Goal: Task Accomplishment & Management: Use online tool/utility

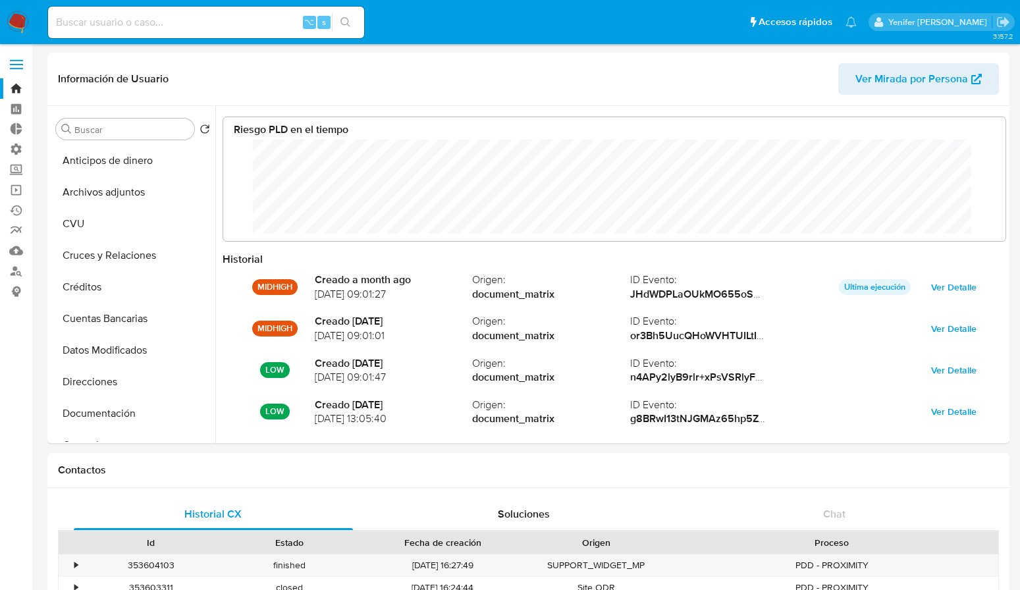
select select "10"
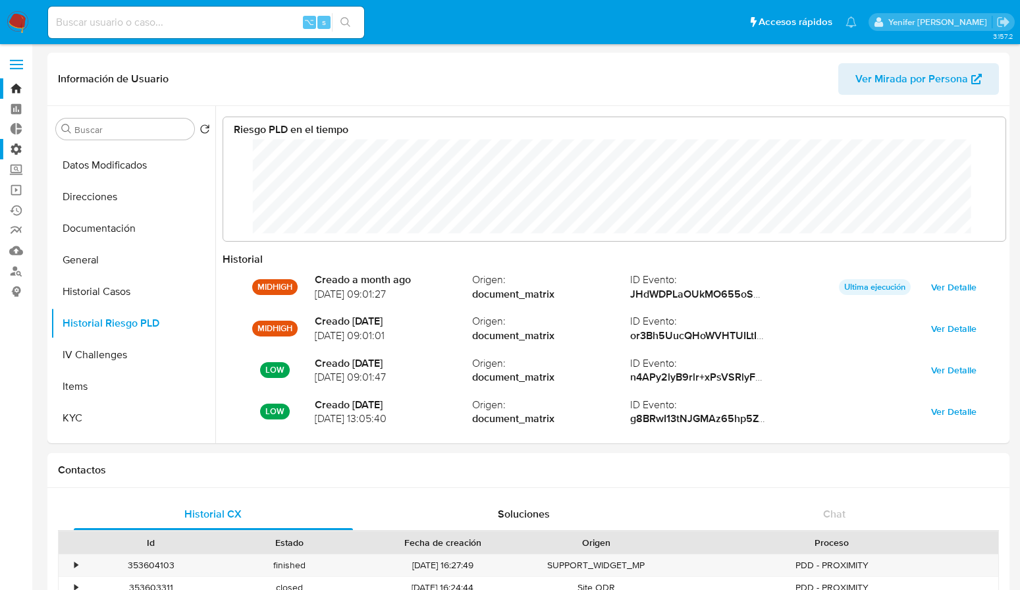
scroll to position [99, 756]
click at [16, 144] on label "Administración" at bounding box center [78, 149] width 157 height 20
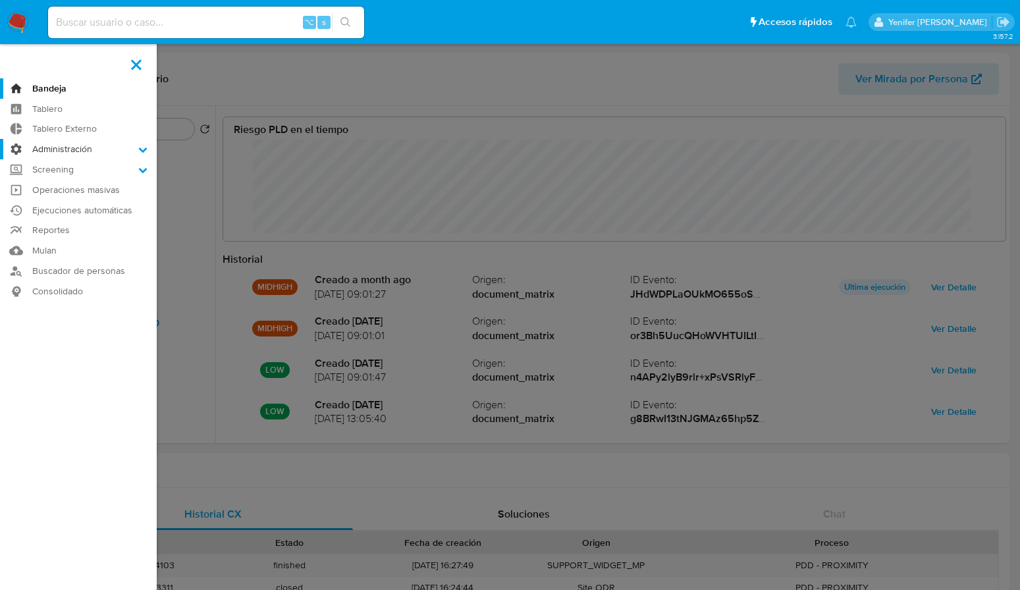
click at [0, 0] on input "Administración" at bounding box center [0, 0] width 0 height 0
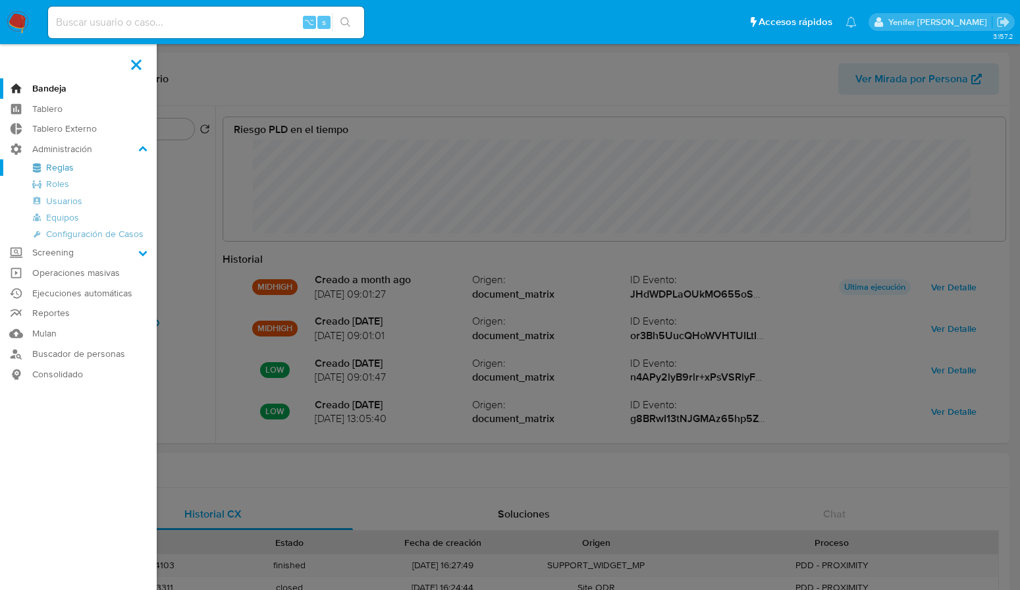
click at [63, 165] on link "Reglas" at bounding box center [78, 167] width 157 height 16
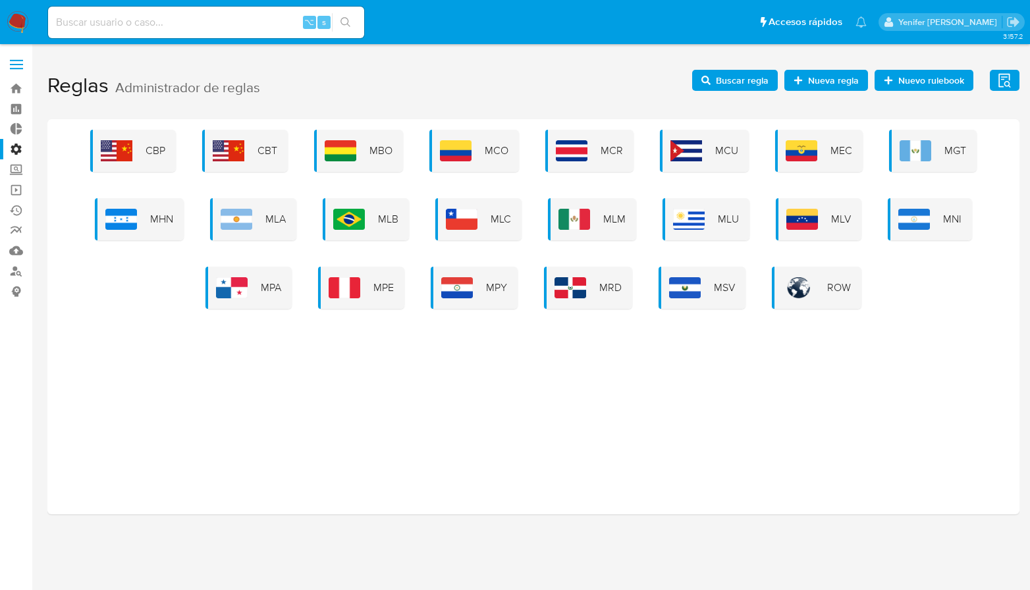
click at [242, 221] on img at bounding box center [237, 219] width 32 height 21
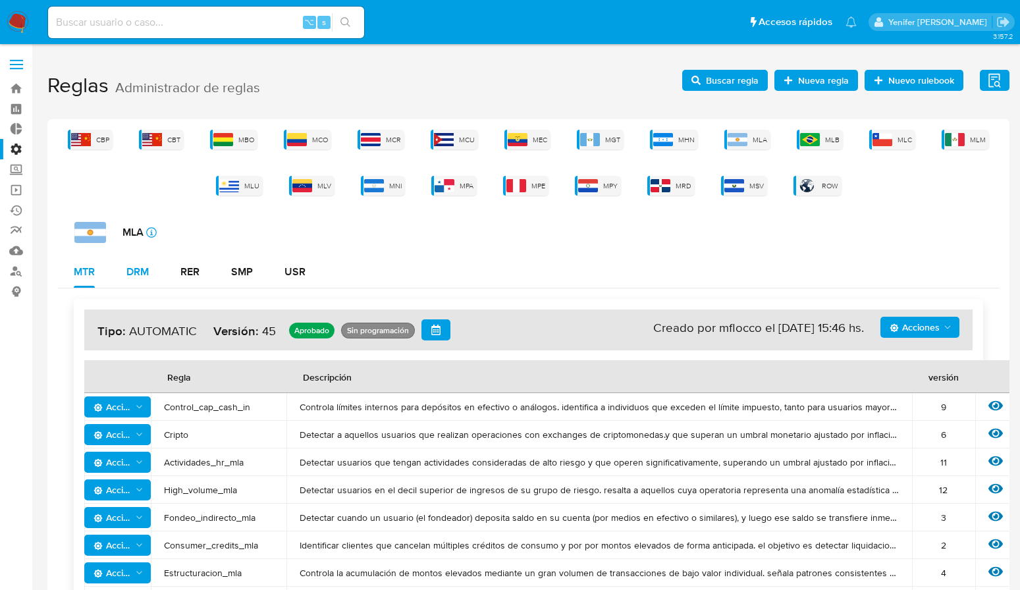
click at [143, 279] on div "DRM" at bounding box center [137, 272] width 22 height 32
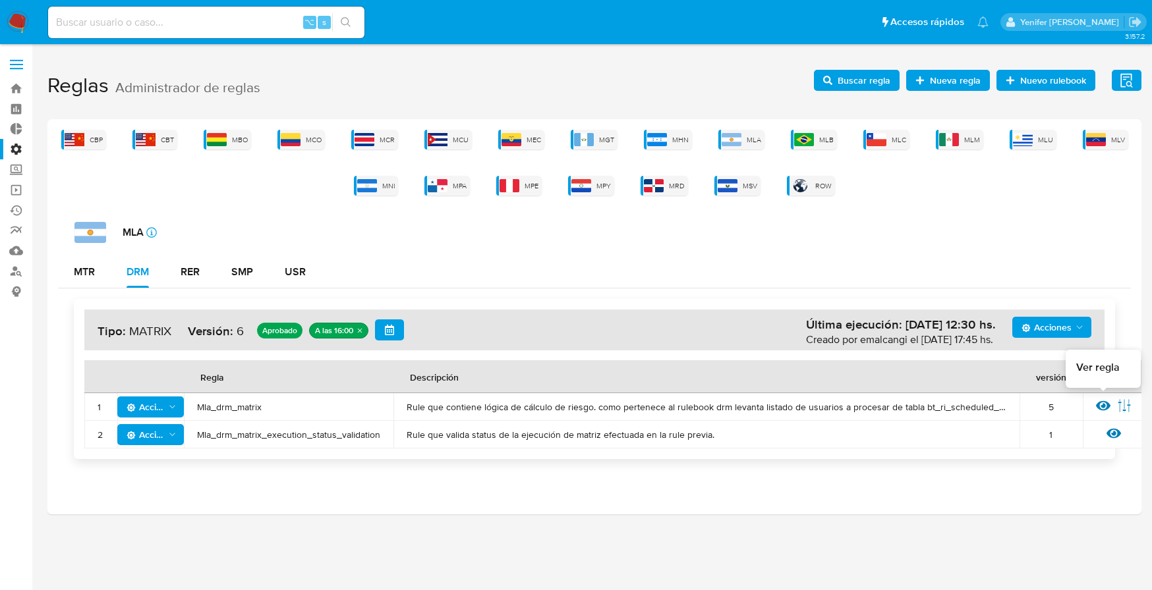
click at [1030, 406] on icon at bounding box center [1103, 406] width 14 height 14
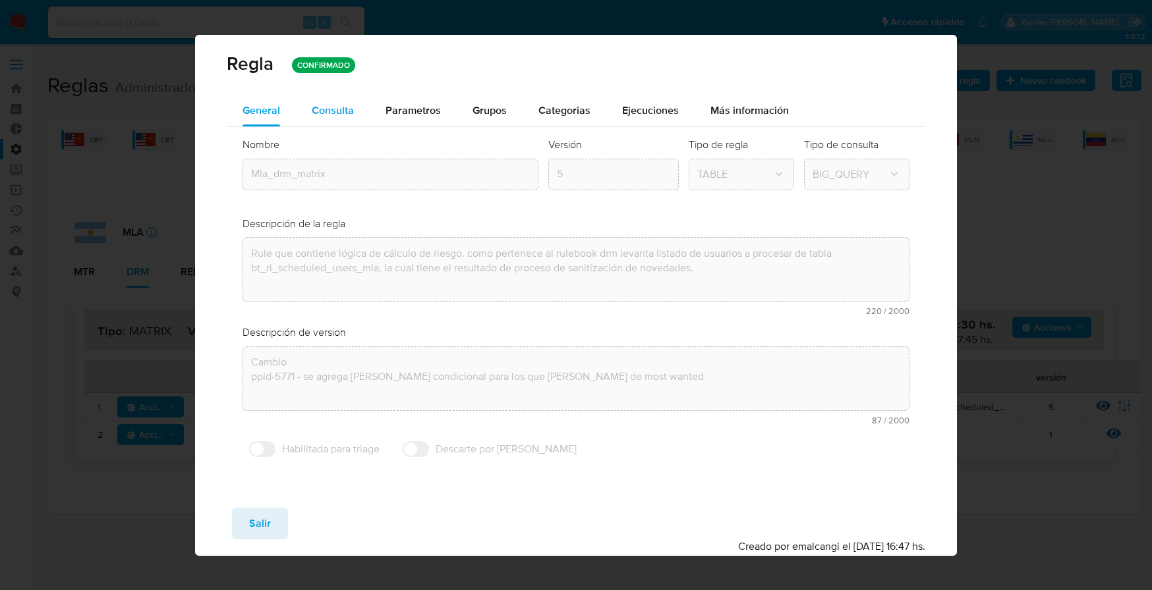
click at [351, 112] on span "Consulta" at bounding box center [333, 110] width 42 height 15
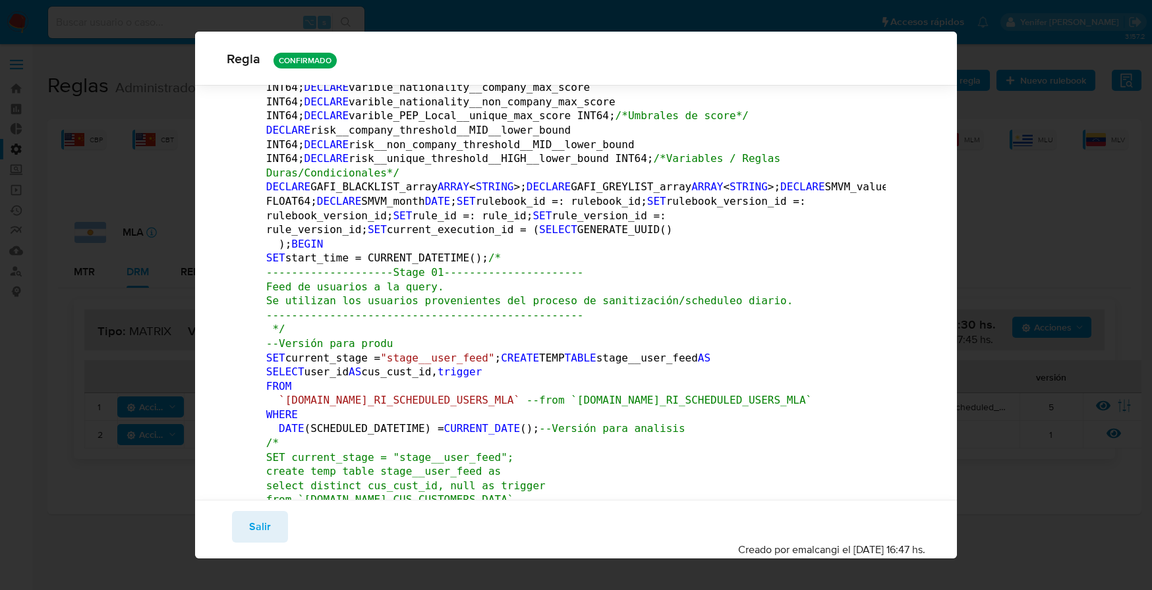
scroll to position [507, 0]
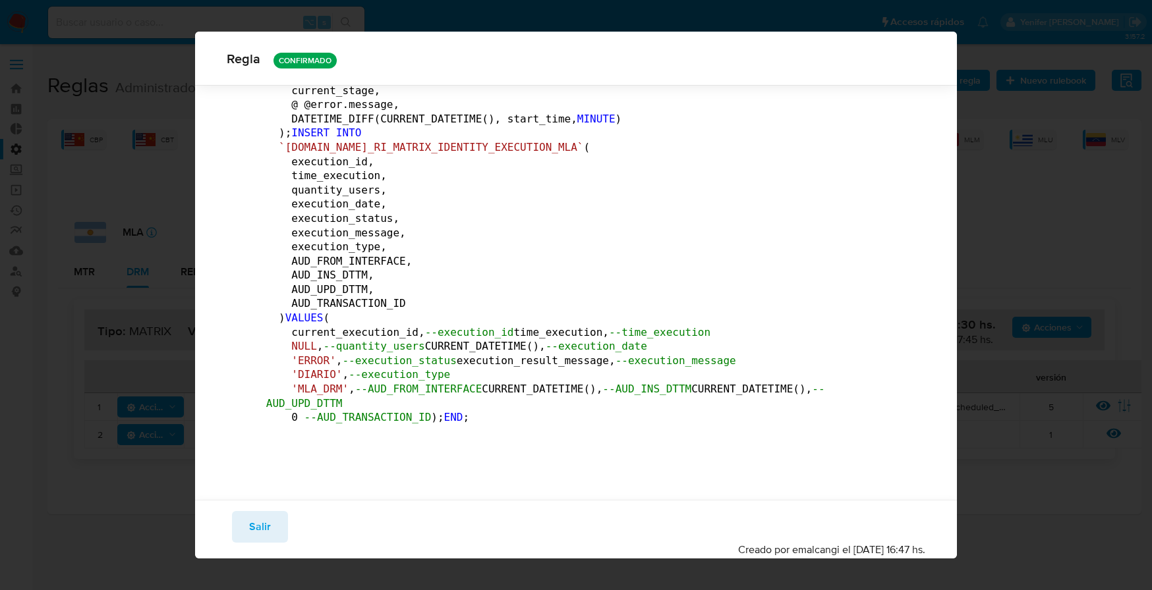
drag, startPoint x: 270, startPoint y: 209, endPoint x: 408, endPoint y: 286, distance: 157.5
drag, startPoint x: 264, startPoint y: 211, endPoint x: 323, endPoint y: 224, distance: 61.4
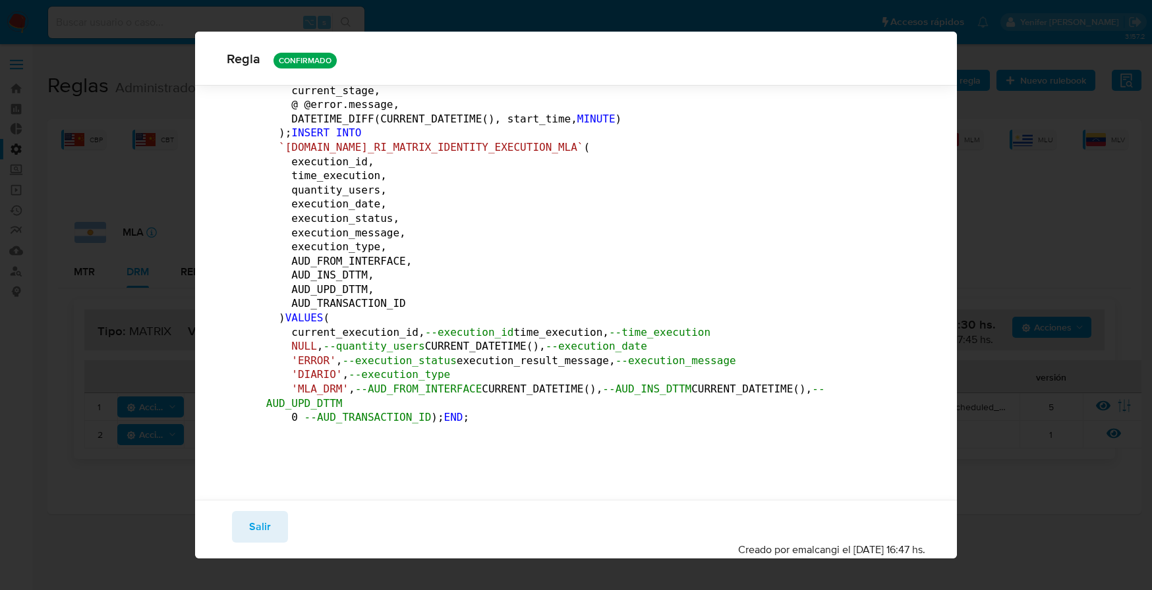
drag, startPoint x: 263, startPoint y: 208, endPoint x: 339, endPoint y: 231, distance: 80.0
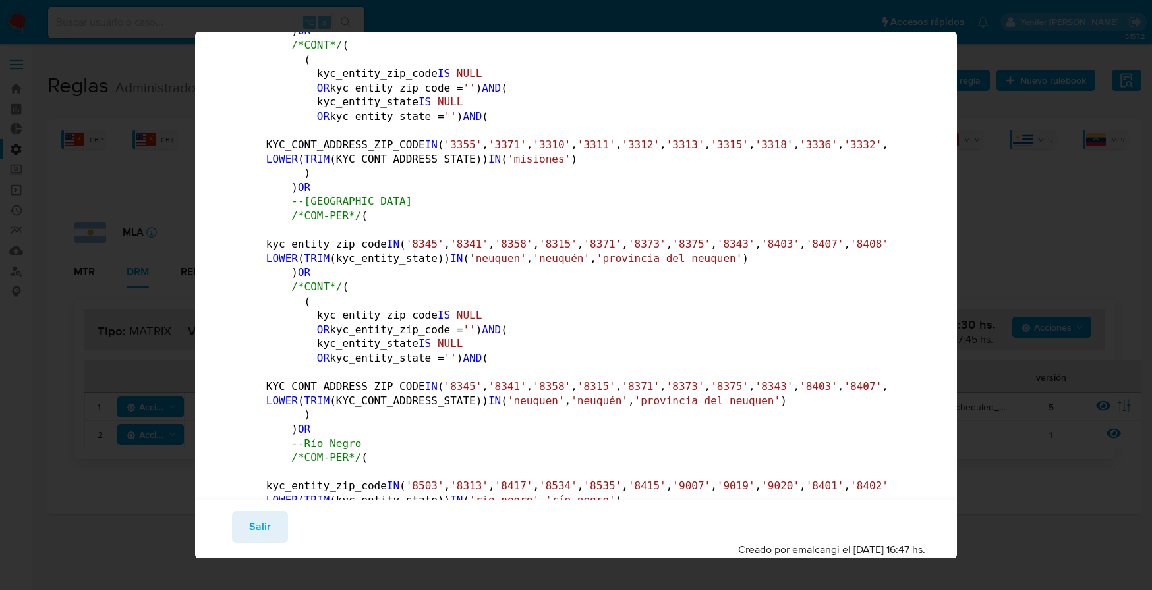
scroll to position [0, 0]
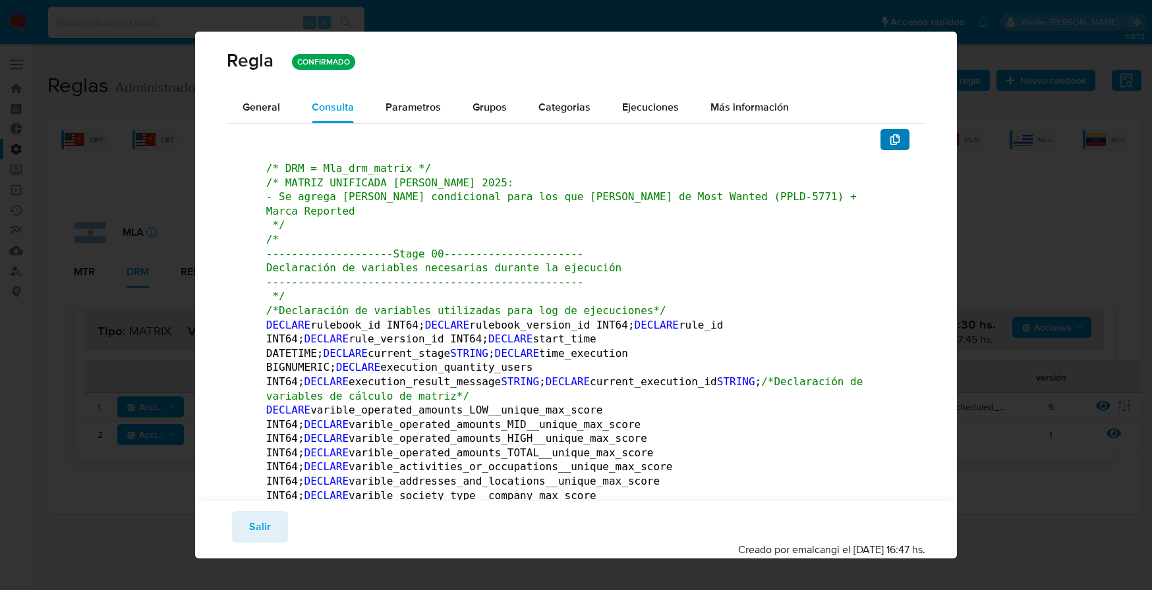
click at [891, 140] on button "button" at bounding box center [894, 139] width 29 height 21
drag, startPoint x: 530, startPoint y: 319, endPoint x: 476, endPoint y: 12, distance: 311.7
click at [476, 12] on div "[PERSON_NAME] CONFIRMADO General Consulta Parametros Grupos Categorias Ejecucio…" at bounding box center [576, 295] width 1152 height 590
click at [245, 528] on button "Salir" at bounding box center [260, 527] width 56 height 32
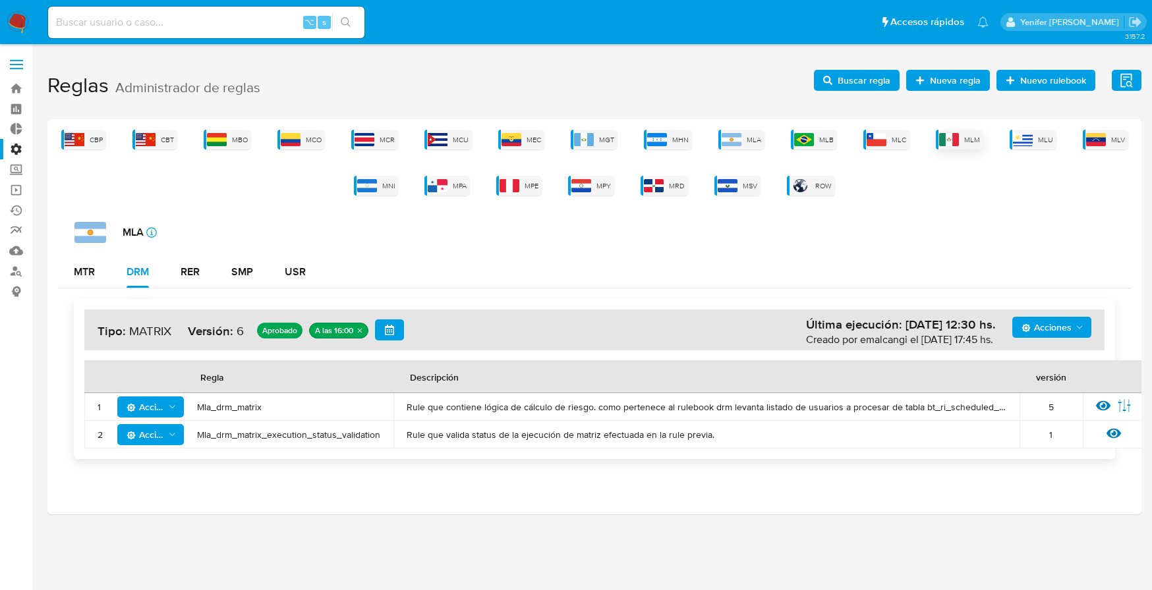
click at [951, 142] on img at bounding box center [949, 139] width 20 height 13
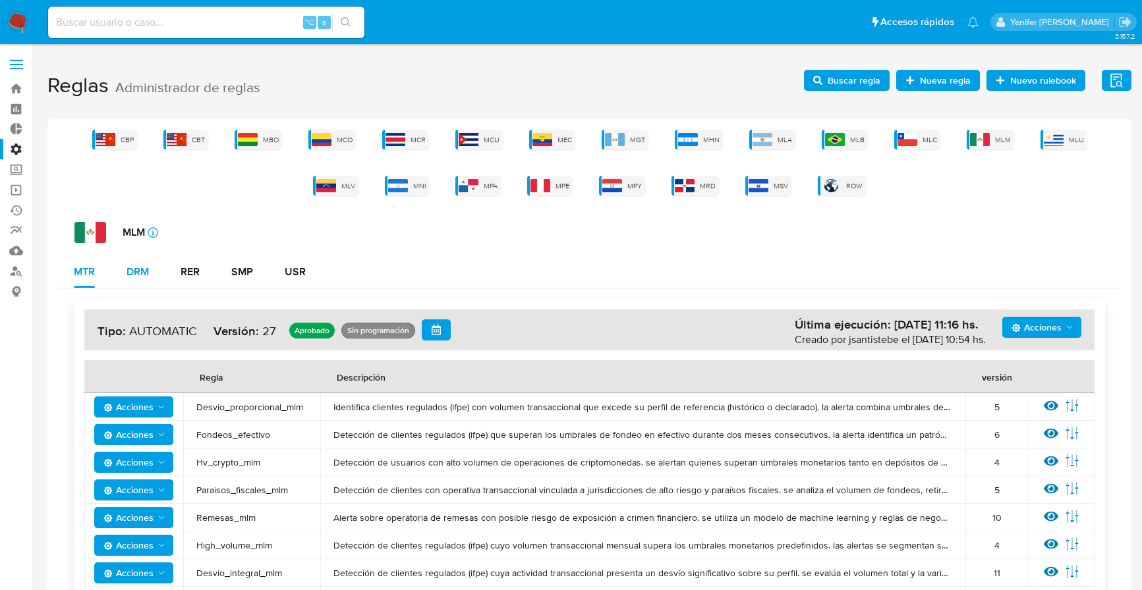
click at [150, 273] on button "DRM" at bounding box center [138, 272] width 54 height 32
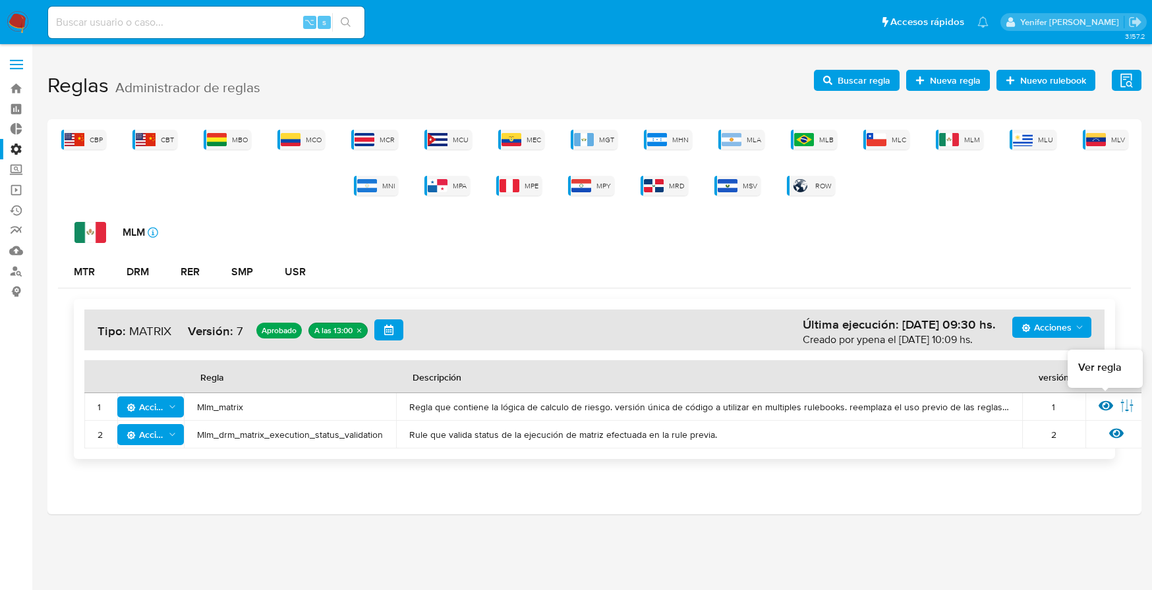
click at [1030, 406] on icon at bounding box center [1105, 406] width 14 height 10
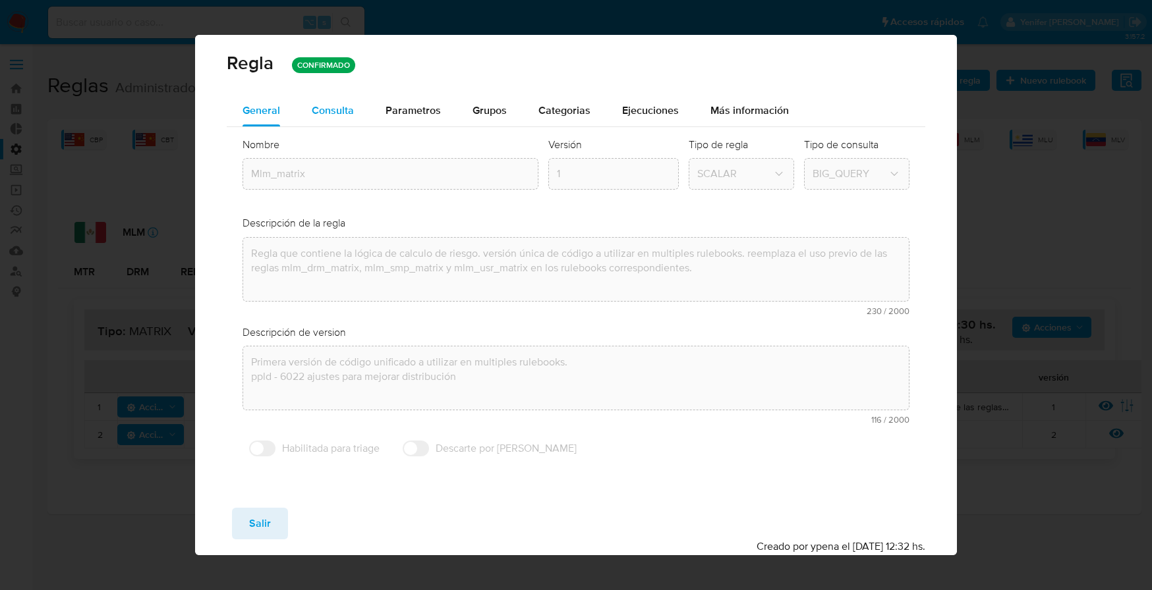
click at [334, 113] on span "Consulta" at bounding box center [333, 110] width 42 height 15
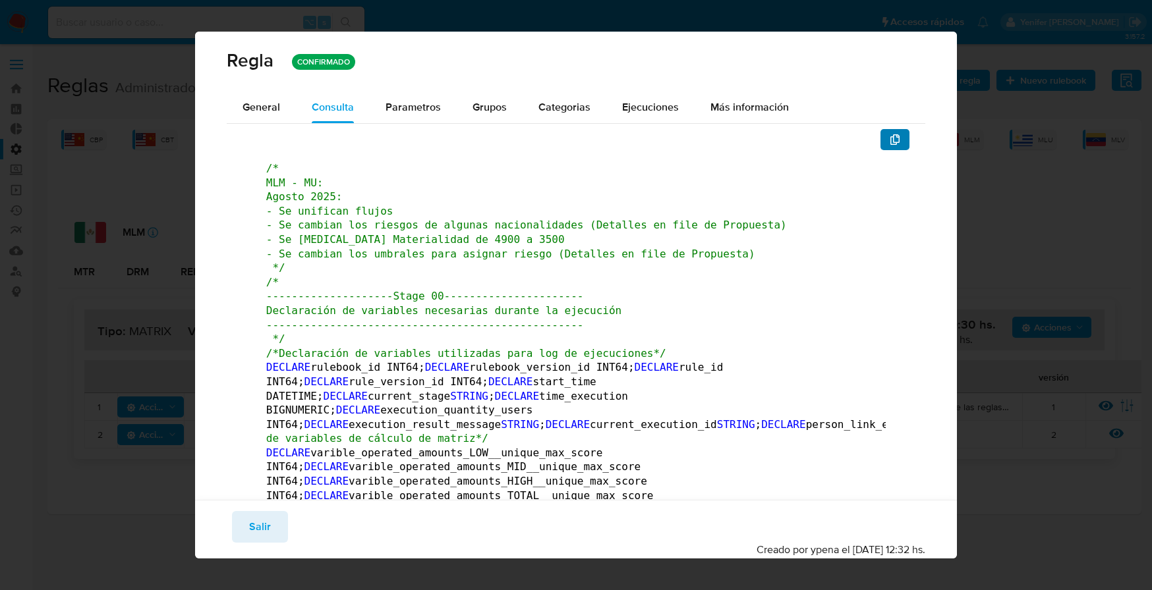
click at [893, 140] on button "button" at bounding box center [894, 139] width 29 height 21
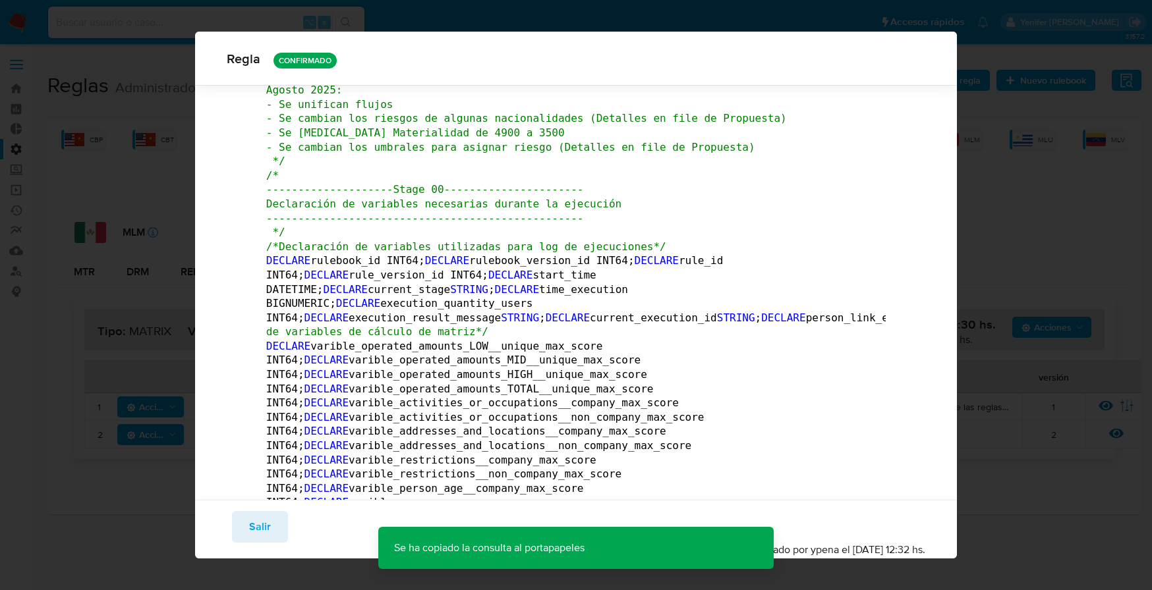
scroll to position [105, 0]
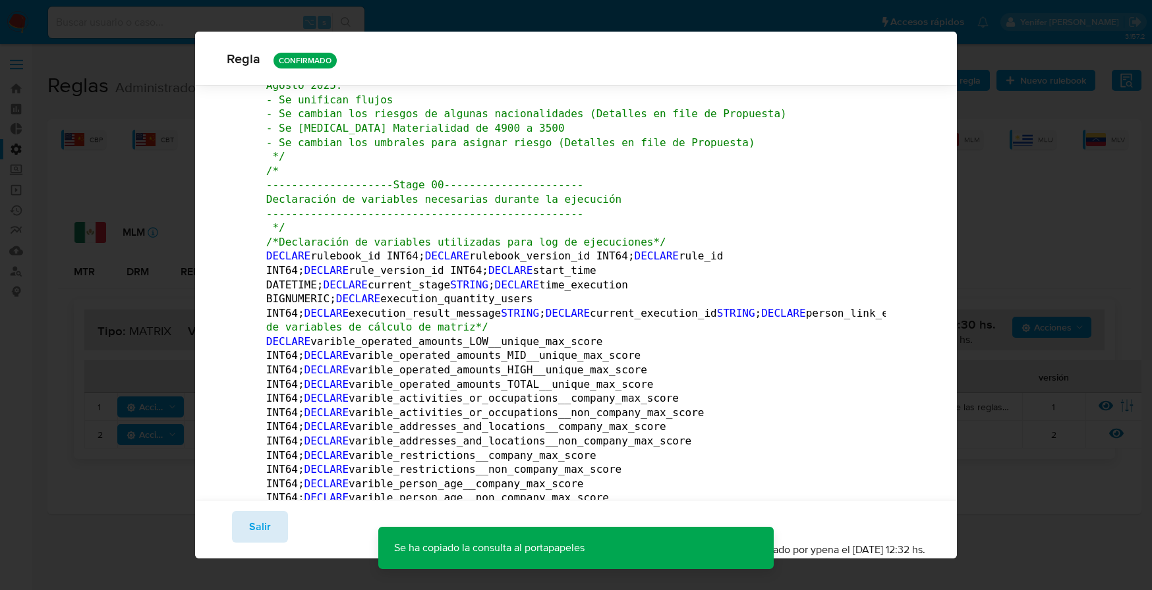
click at [247, 536] on button "Salir" at bounding box center [260, 527] width 56 height 32
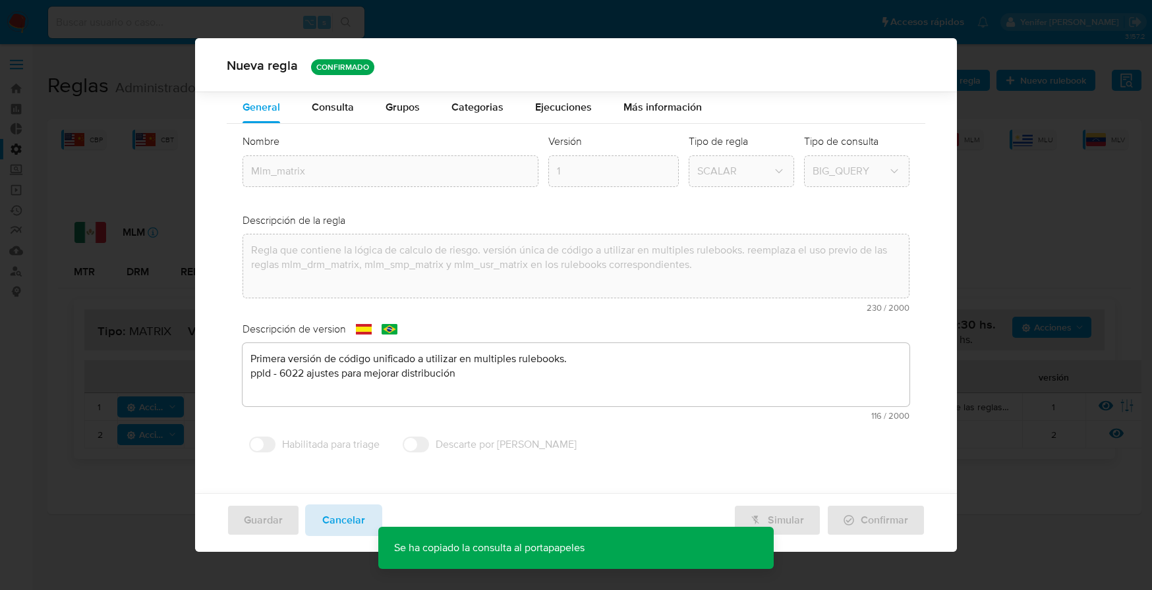
scroll to position [0, 0]
